Goal: Information Seeking & Learning: Learn about a topic

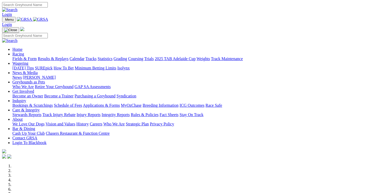
scroll to position [130, 0]
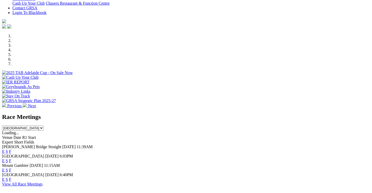
click at [11, 149] on link "F" at bounding box center [10, 151] width 2 height 4
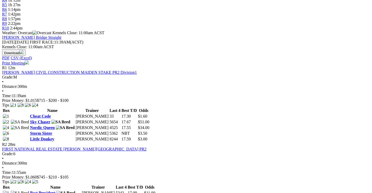
scroll to position [196, 0]
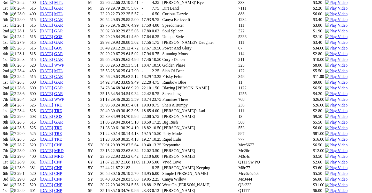
scroll to position [429, 0]
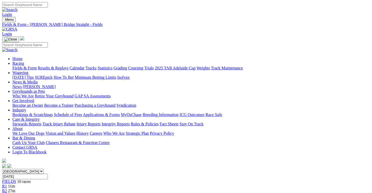
click at [48, 6] on input "Search" at bounding box center [25, 4] width 46 height 5
type input "Hopes Secret"
click at [18, 8] on img at bounding box center [10, 10] width 16 height 5
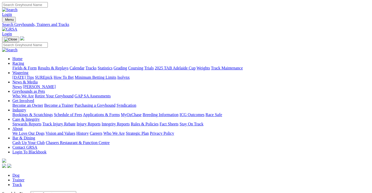
click at [35, 191] on input "Hopes Secret" at bounding box center [54, 193] width 46 height 5
type input "Hope's Secret"
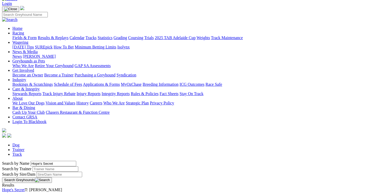
scroll to position [31, 0]
click at [25, 187] on link "Hope's Secret" at bounding box center [13, 189] width 23 height 4
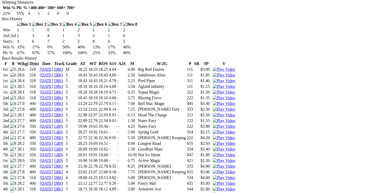
scroll to position [322, 1]
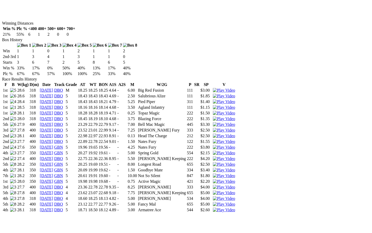
scroll to position [0, 0]
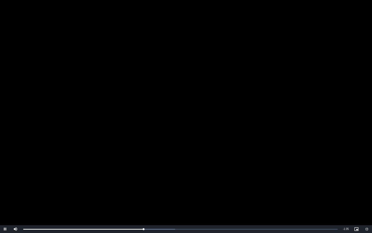
click at [369, 192] on span "Video Player" at bounding box center [367, 229] width 10 height 0
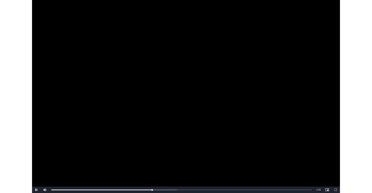
scroll to position [322, 1]
